Goal: Transaction & Acquisition: Purchase product/service

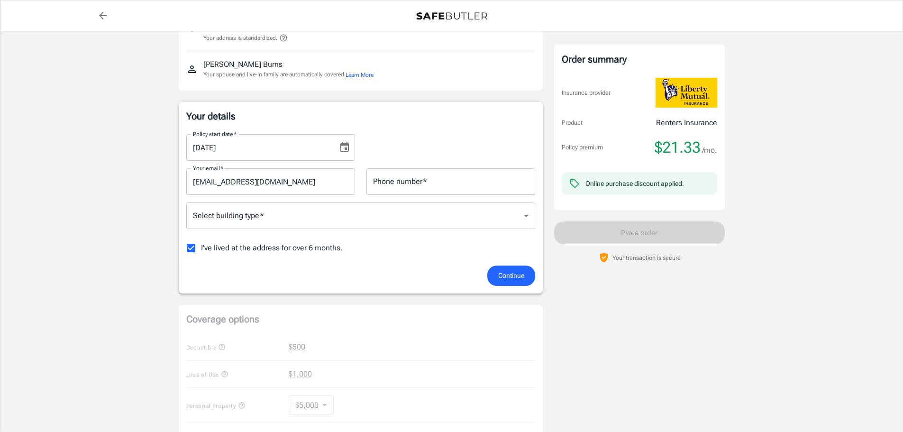
scroll to position [95, 0]
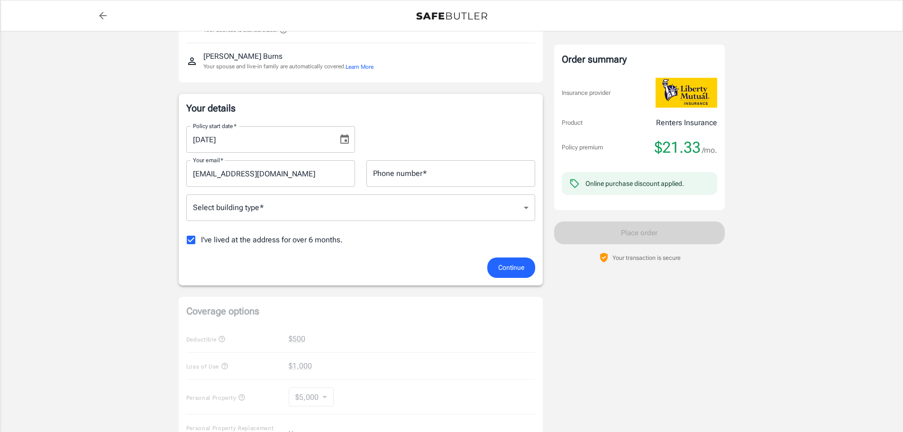
click at [347, 216] on body "Policy premium $ 21.33 /mo Liberty Mutual Renters Insurance [STREET_ADDRESS][PE…" at bounding box center [451, 353] width 903 height 896
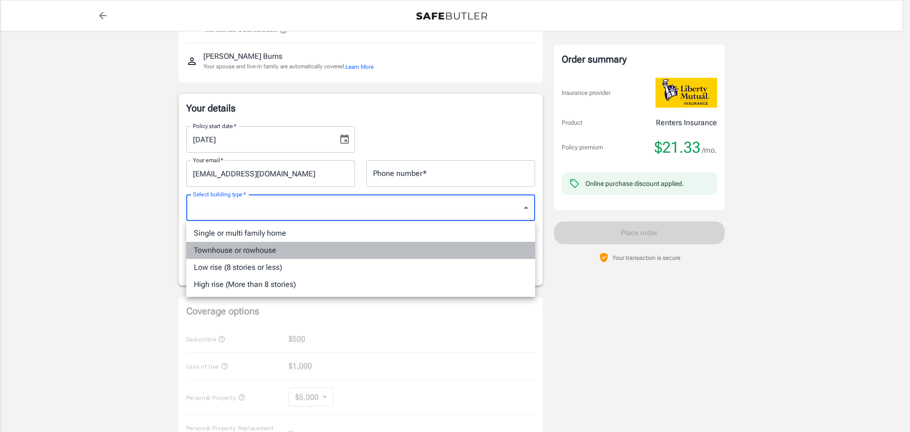
click at [283, 249] on li "Townhouse or rowhouse" at bounding box center [360, 250] width 349 height 17
type input "townhouse"
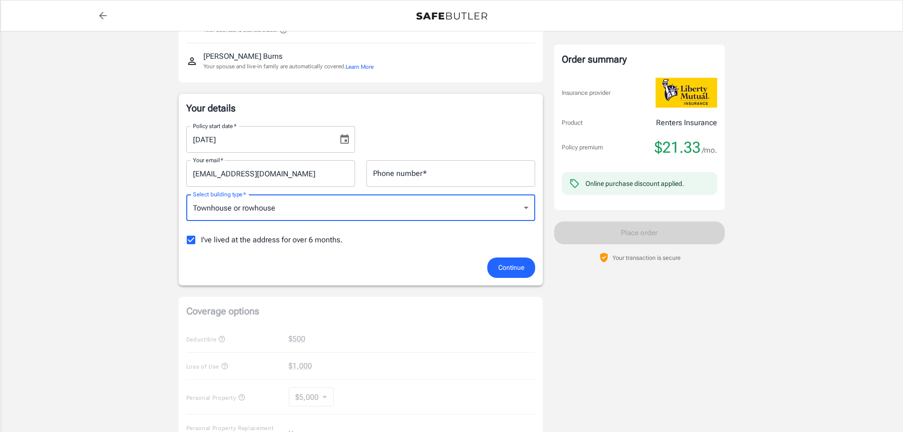
drag, startPoint x: 434, startPoint y: 163, endPoint x: 435, endPoint y: 170, distance: 6.7
click at [434, 165] on input "Phone number   *" at bounding box center [450, 173] width 169 height 27
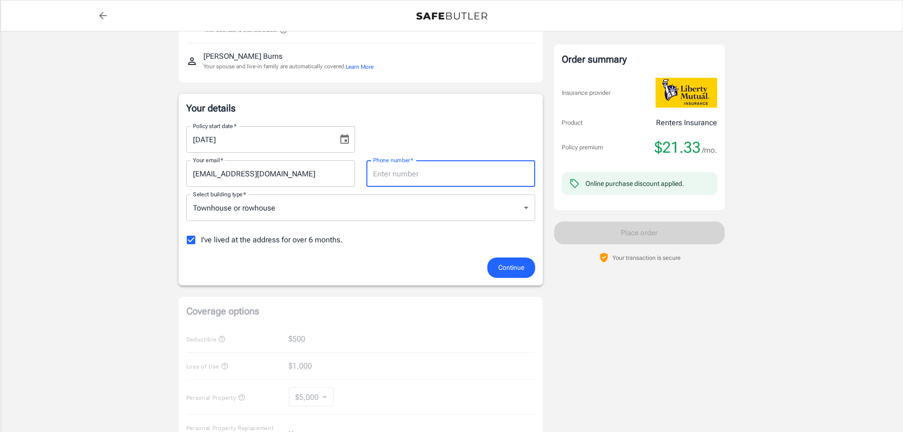
click at [425, 173] on input "Phone number   *" at bounding box center [450, 173] width 169 height 27
type input "2159701682"
type input "townhouse"
click at [505, 267] on span "Continue" at bounding box center [511, 268] width 26 height 12
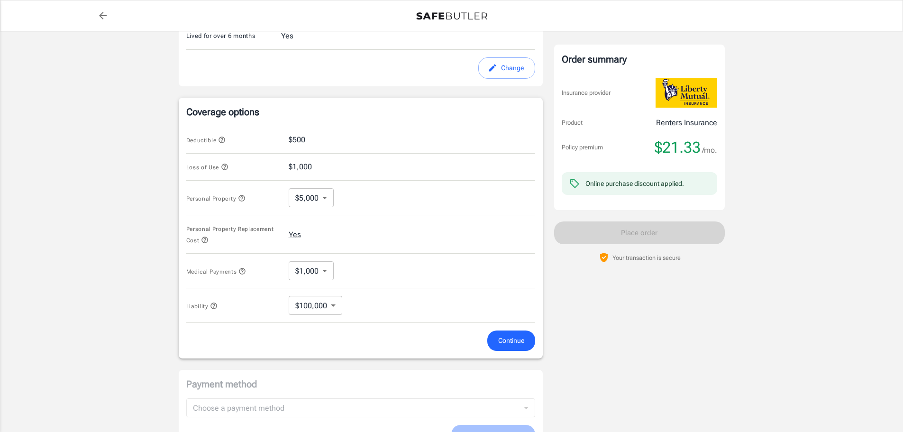
scroll to position [314, 0]
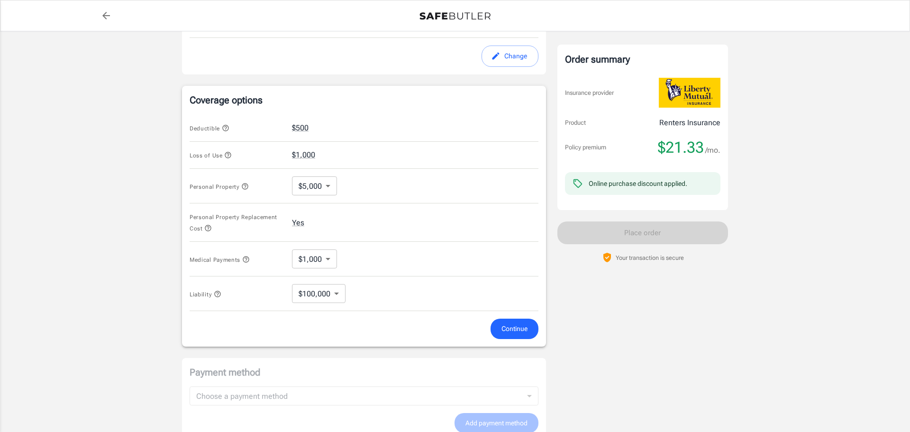
click at [309, 192] on body "Policy premium $ 21.33 /mo Liberty Mutual Renters Insurance [STREET_ADDRESS][PE…" at bounding box center [455, 138] width 910 height 905
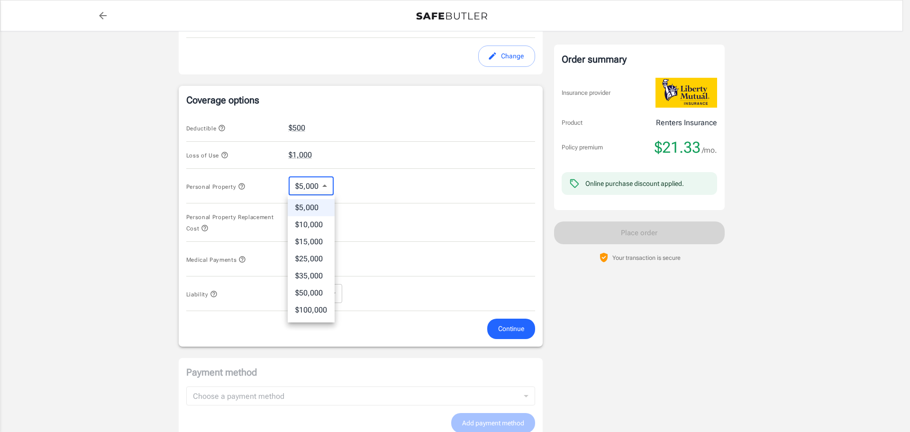
click at [382, 186] on div at bounding box center [455, 216] width 910 height 432
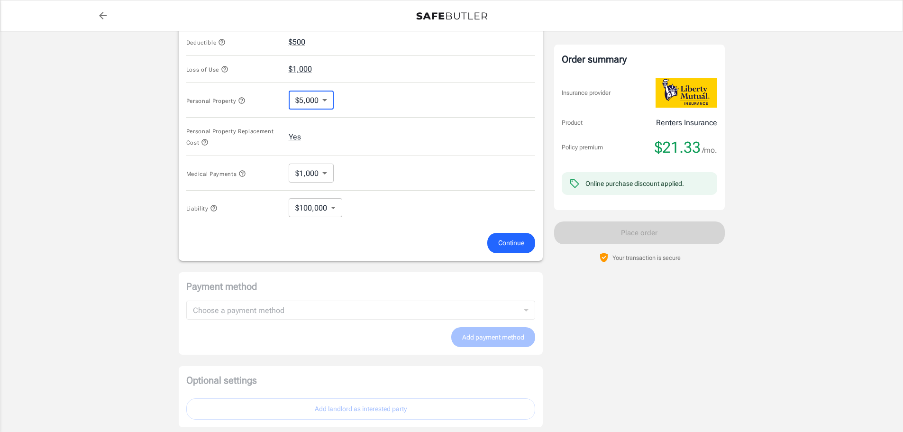
scroll to position [409, 0]
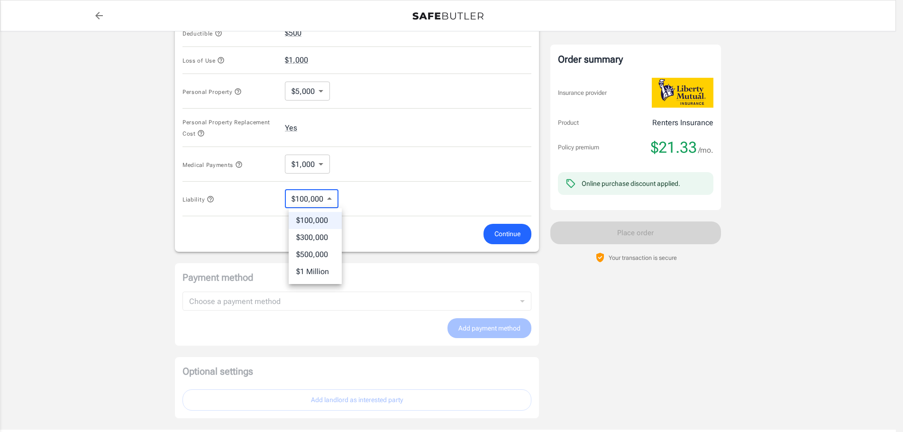
click at [338, 198] on body "Policy premium $ 21.33 /mo Liberty Mutual Renters Insurance [STREET_ADDRESS][PE…" at bounding box center [451, 43] width 903 height 905
click at [383, 193] on div at bounding box center [455, 216] width 910 height 432
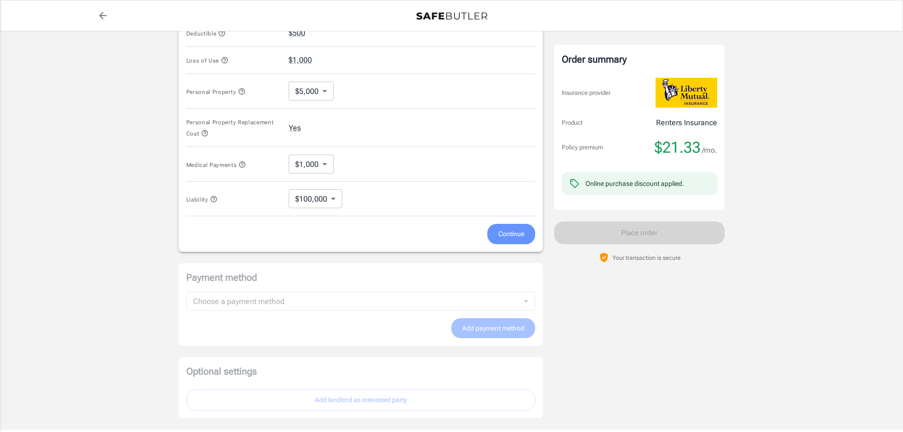
click at [502, 235] on span "Continue" at bounding box center [511, 234] width 26 height 12
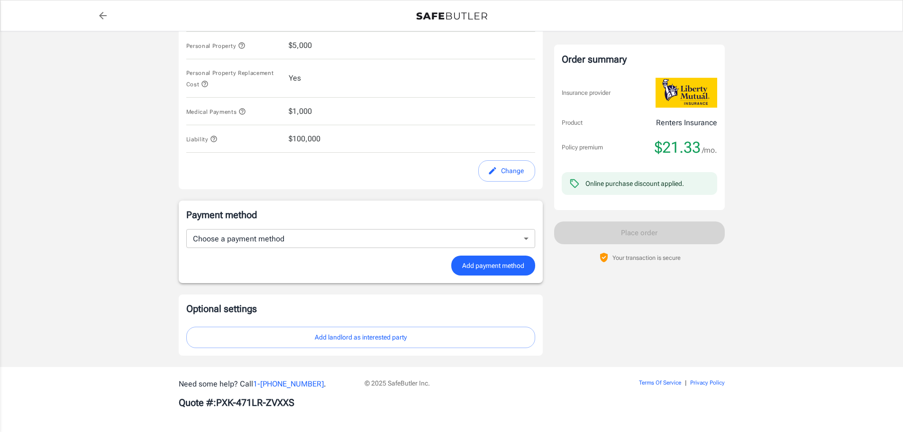
scroll to position [453, 0]
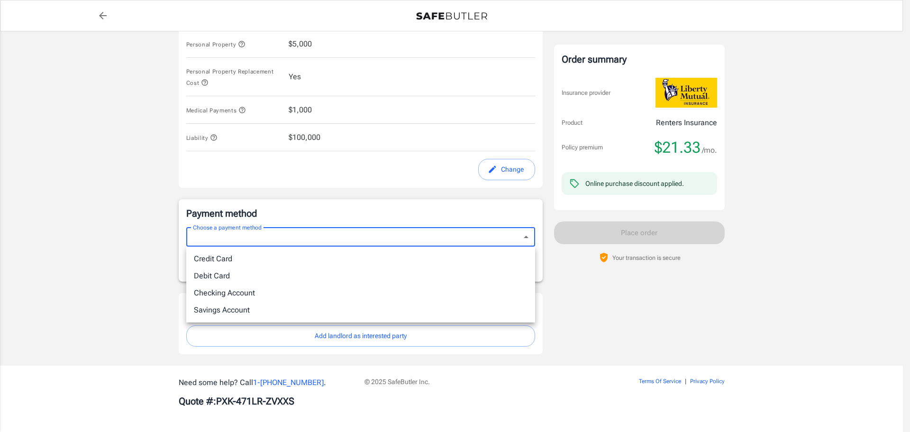
click at [266, 272] on li "Debit Card" at bounding box center [360, 275] width 349 height 17
type input "debit"
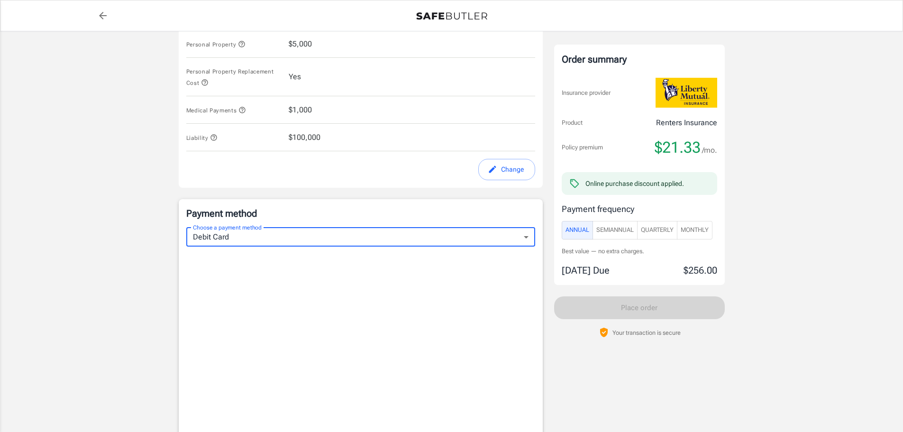
click at [705, 234] on span "Monthly" at bounding box center [695, 230] width 28 height 11
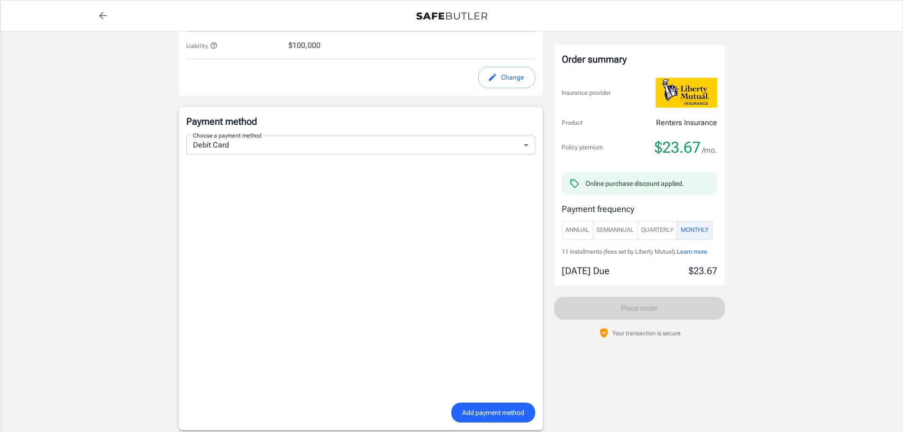
scroll to position [548, 0]
click at [240, 133] on label "Choose a payment method" at bounding box center [227, 132] width 69 height 8
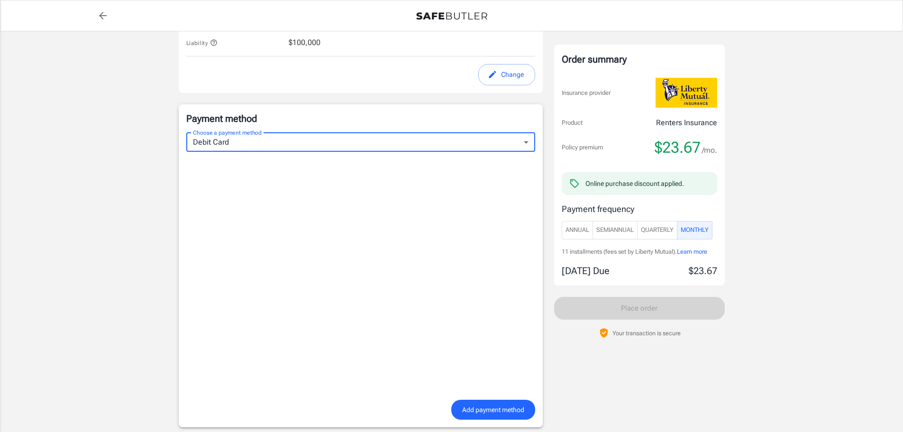
click at [240, 139] on body "Policy premium $ 23.67 /mo Liberty Mutual Renters Insurance [STREET_ADDRESS][PE…" at bounding box center [451, 14] width 903 height 1125
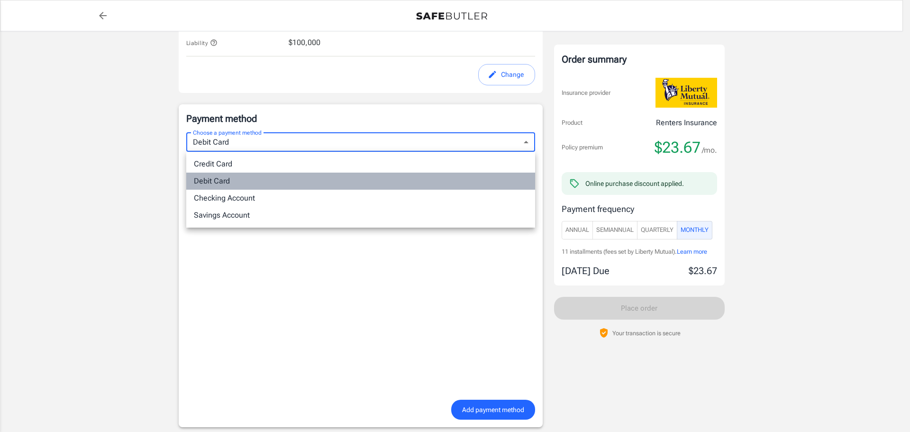
click at [223, 185] on li "Debit Card" at bounding box center [360, 181] width 349 height 17
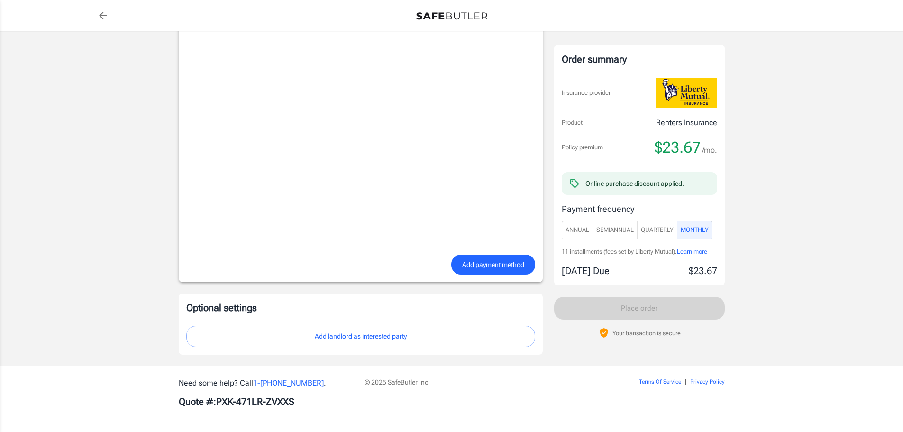
scroll to position [693, 0]
click at [359, 339] on button "Add landlord as interested party" at bounding box center [360, 335] width 349 height 21
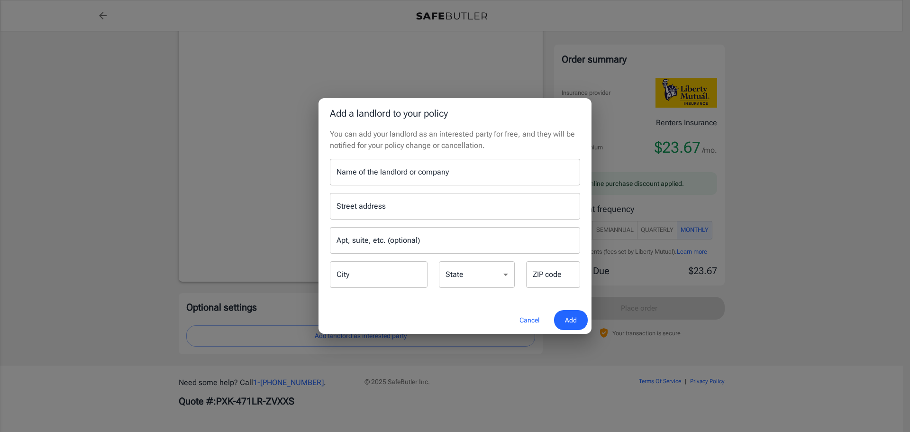
click at [361, 178] on input "Name of the landlord or company" at bounding box center [455, 172] width 250 height 27
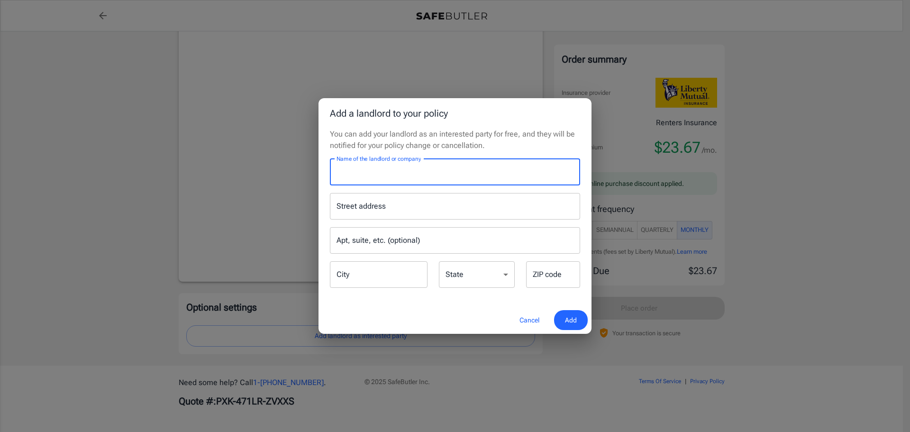
type input "K"
type input "[PERSON_NAME]"
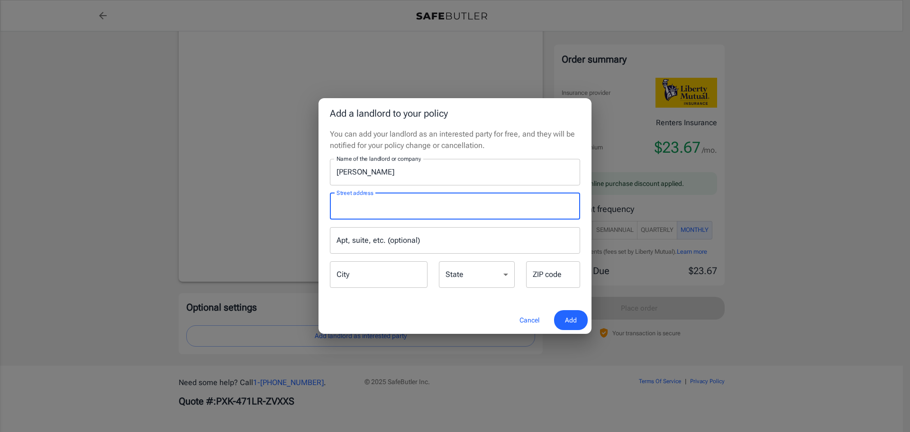
click at [342, 207] on input "Street address" at bounding box center [455, 206] width 242 height 18
type input "[STREET_ADDRESS][PERSON_NAME]"
type input "[GEOGRAPHIC_DATA]"
type input "19134"
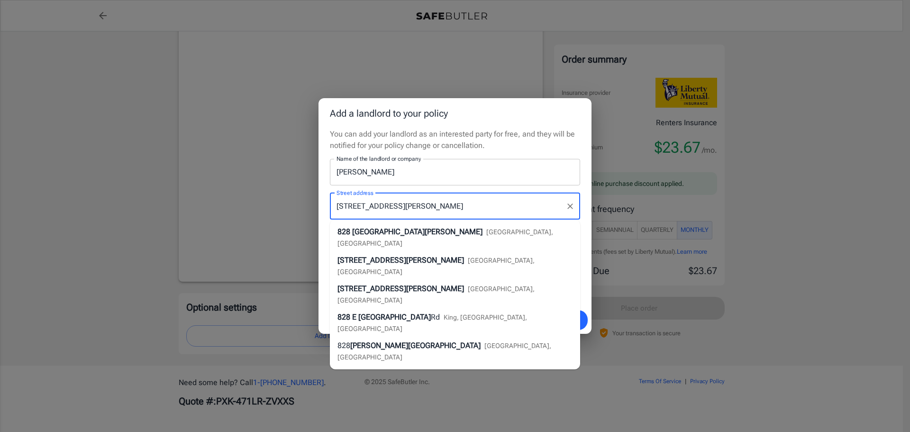
click at [399, 232] on span "[GEOGRAPHIC_DATA][PERSON_NAME]" at bounding box center [417, 231] width 130 height 9
type input "[STREET_ADDRESS][PERSON_NAME]"
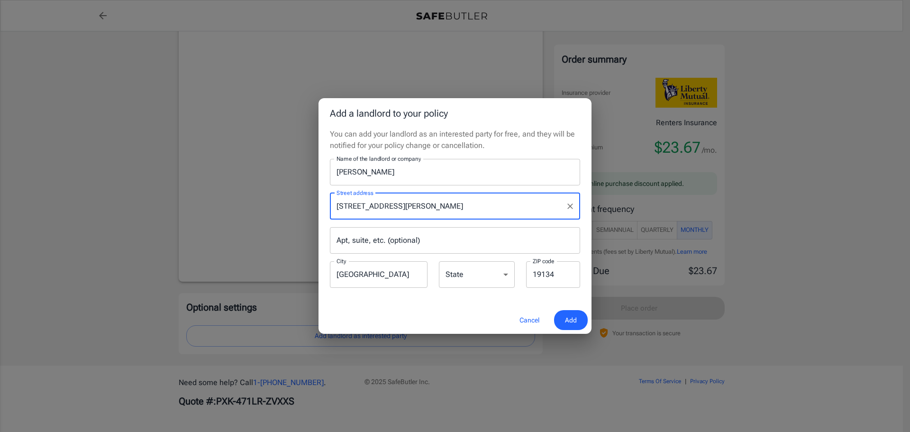
select select "PA"
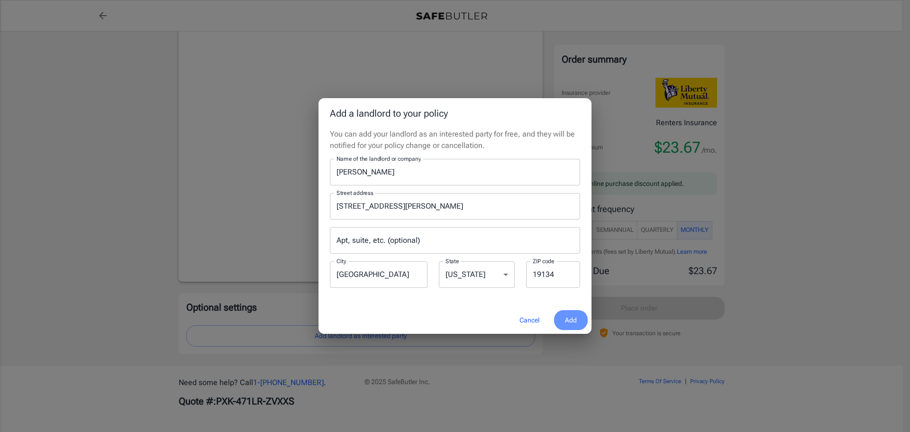
click at [563, 320] on button "Add" at bounding box center [571, 320] width 34 height 20
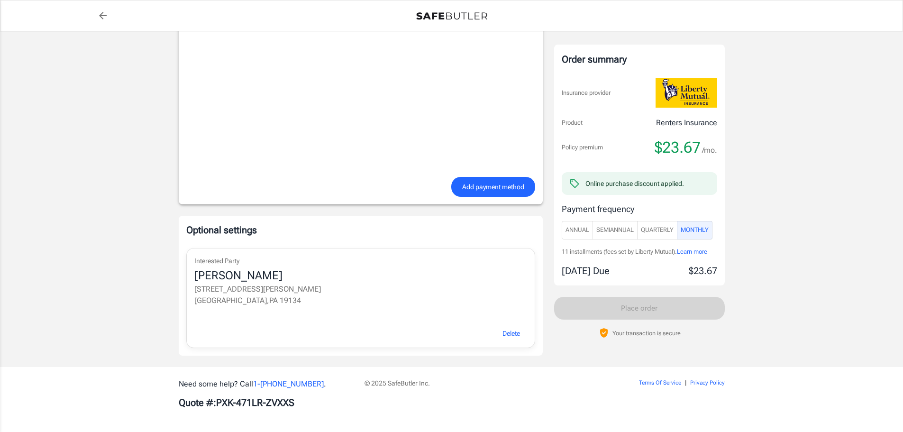
scroll to position [772, 0]
click at [518, 338] on button "Delete" at bounding box center [511, 332] width 39 height 20
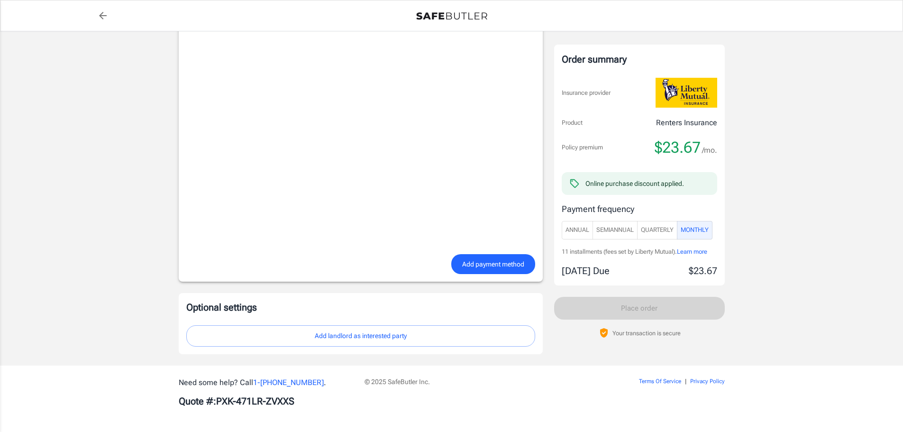
scroll to position [693, 0]
click at [371, 335] on button "Add landlord as interested party" at bounding box center [360, 335] width 349 height 21
select select "PA"
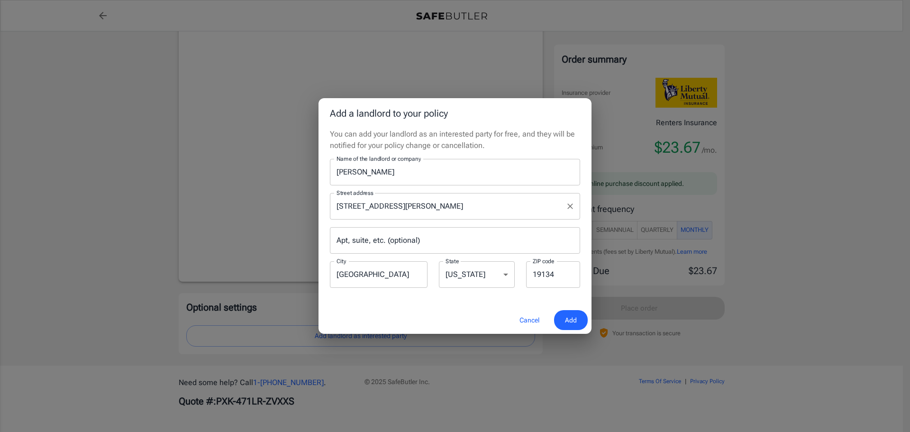
click at [434, 212] on input "[STREET_ADDRESS][PERSON_NAME]" at bounding box center [448, 206] width 228 height 18
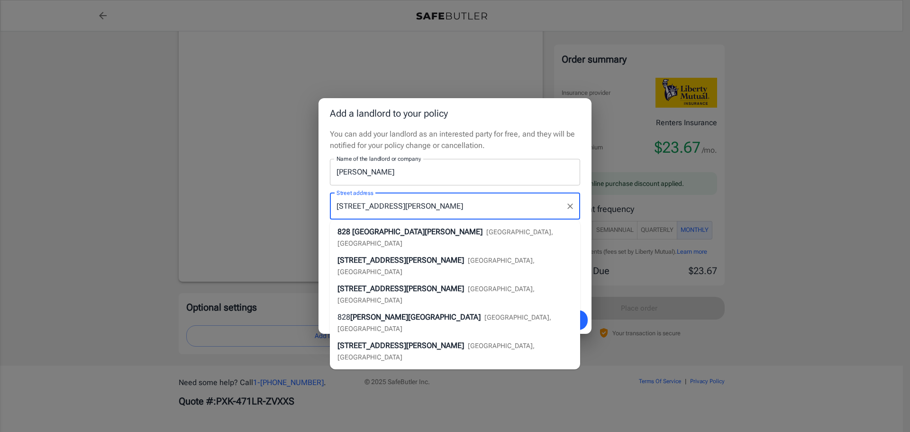
click at [434, 212] on input "[STREET_ADDRESS][PERSON_NAME]" at bounding box center [448, 206] width 228 height 18
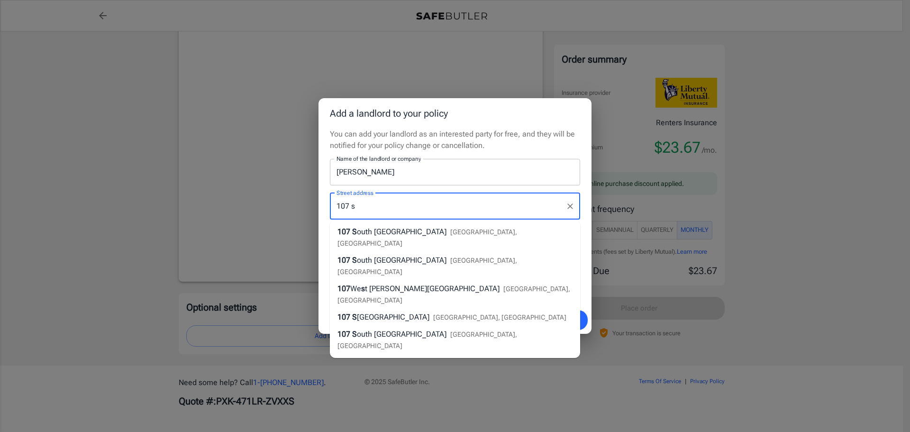
click at [410, 238] on li "[STREET_ADDRESS]" at bounding box center [455, 237] width 250 height 28
type input "[STREET_ADDRESS]"
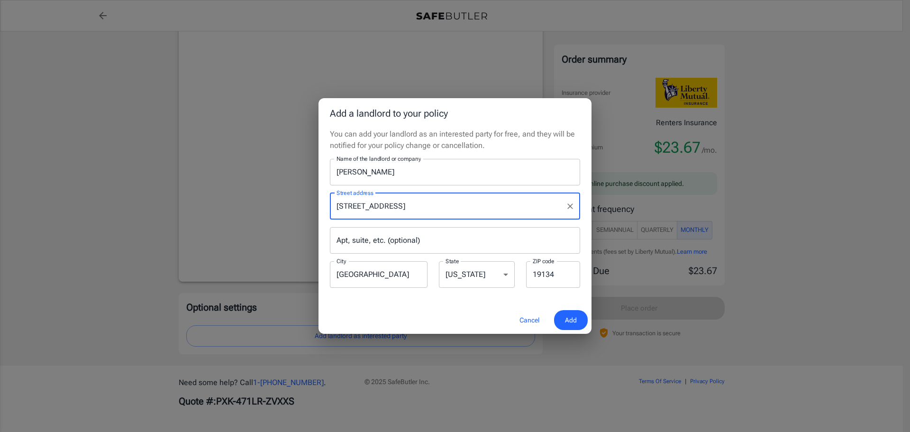
type input "19107"
drag, startPoint x: 414, startPoint y: 206, endPoint x: 371, endPoint y: 206, distance: 42.7
click at [371, 206] on input "[STREET_ADDRESS]" at bounding box center [448, 206] width 228 height 18
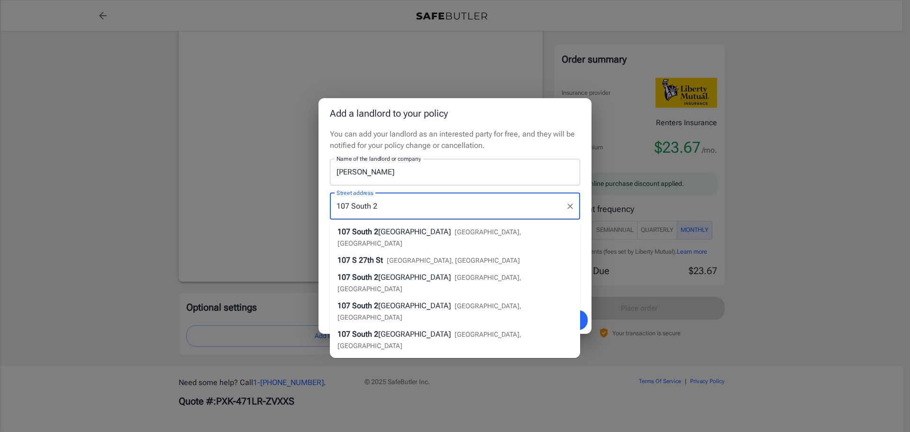
click at [419, 224] on li "[STREET_ADDRESS]" at bounding box center [455, 237] width 250 height 28
type input "[STREET_ADDRESS]"
type input "19106"
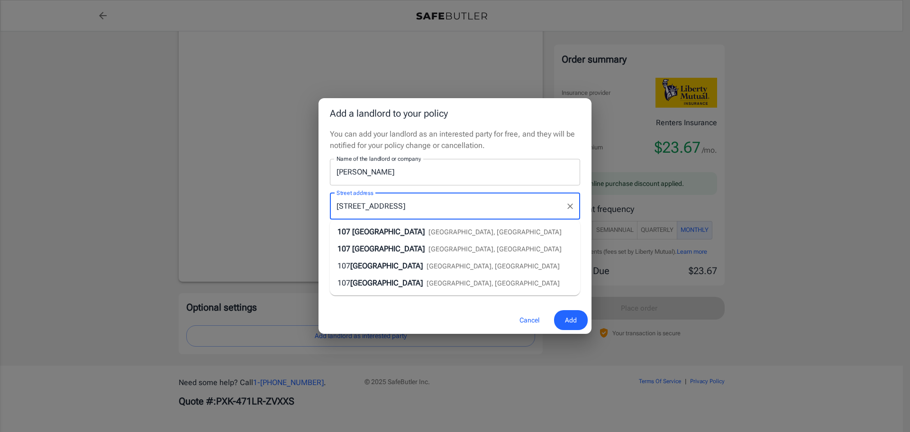
click at [422, 207] on input "[STREET_ADDRESS]" at bounding box center [448, 206] width 228 height 18
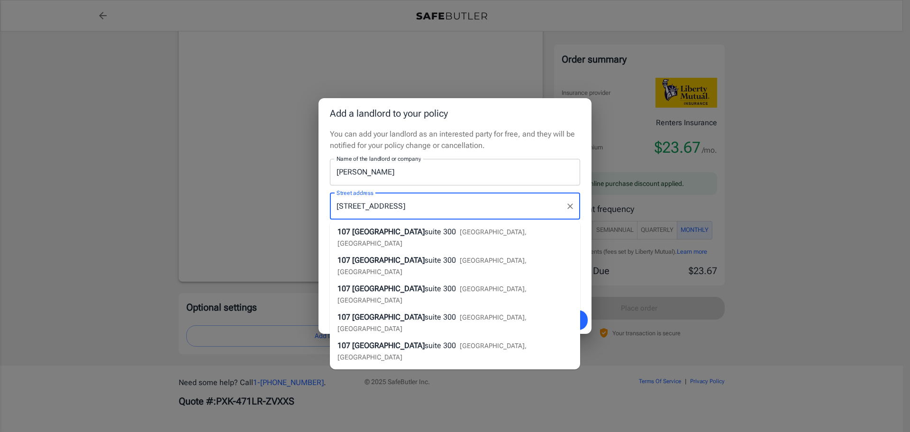
click at [354, 235] on span "[GEOGRAPHIC_DATA]" at bounding box center [388, 231] width 73 height 9
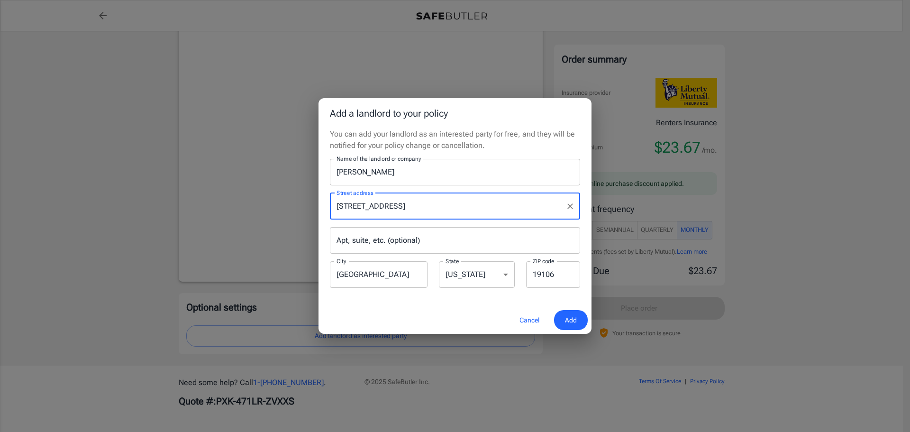
type input "[STREET_ADDRESS]"
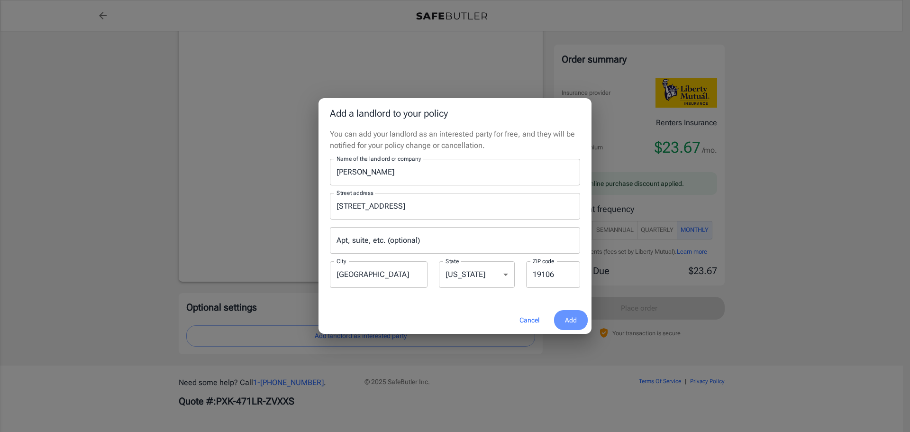
click at [572, 318] on span "Add" at bounding box center [571, 320] width 12 height 12
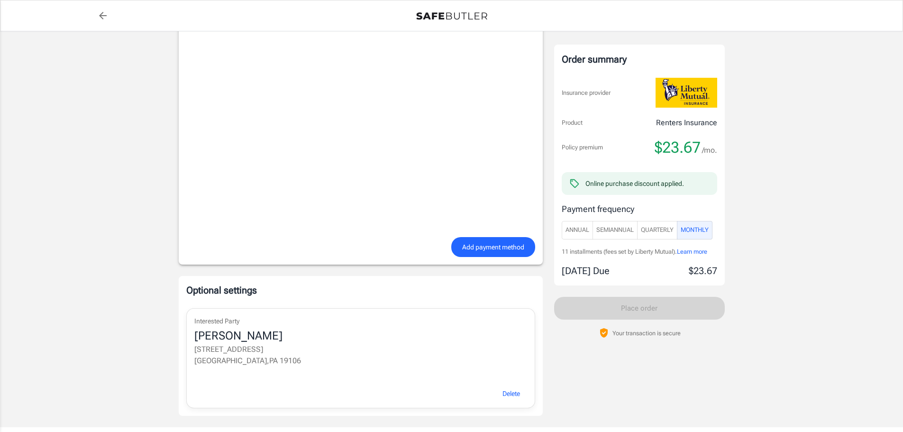
scroll to position [711, 0]
click at [495, 249] on span "Add payment method" at bounding box center [493, 246] width 62 height 12
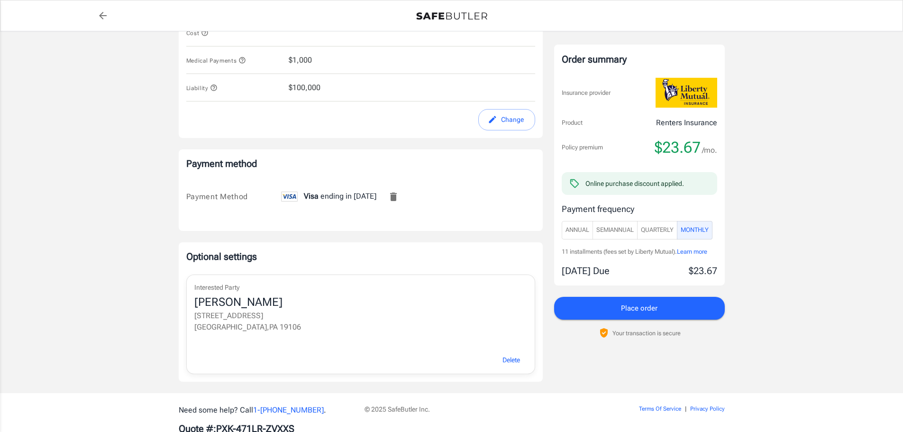
scroll to position [530, 0]
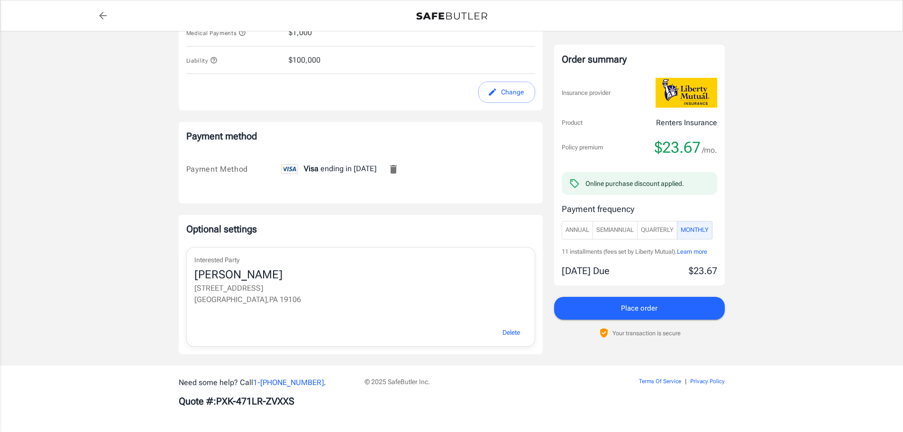
click at [660, 305] on button "Place order" at bounding box center [639, 308] width 171 height 23
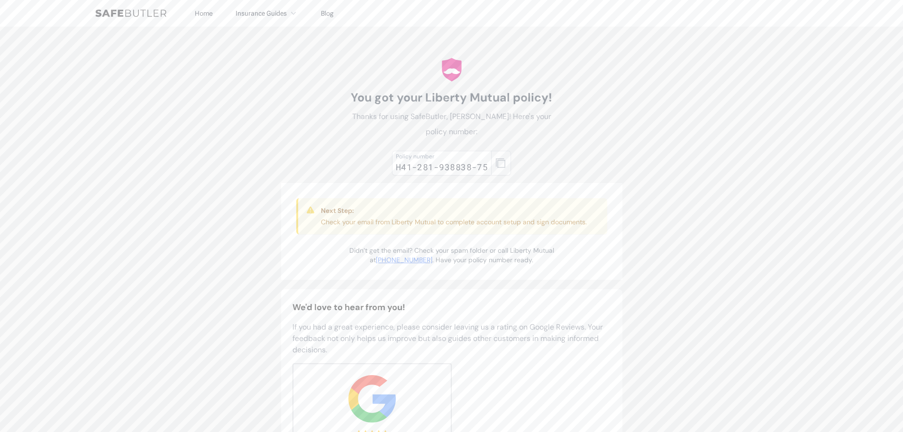
click at [503, 167] on icon "button" at bounding box center [500, 162] width 9 height 9
